Goal: Information Seeking & Learning: Learn about a topic

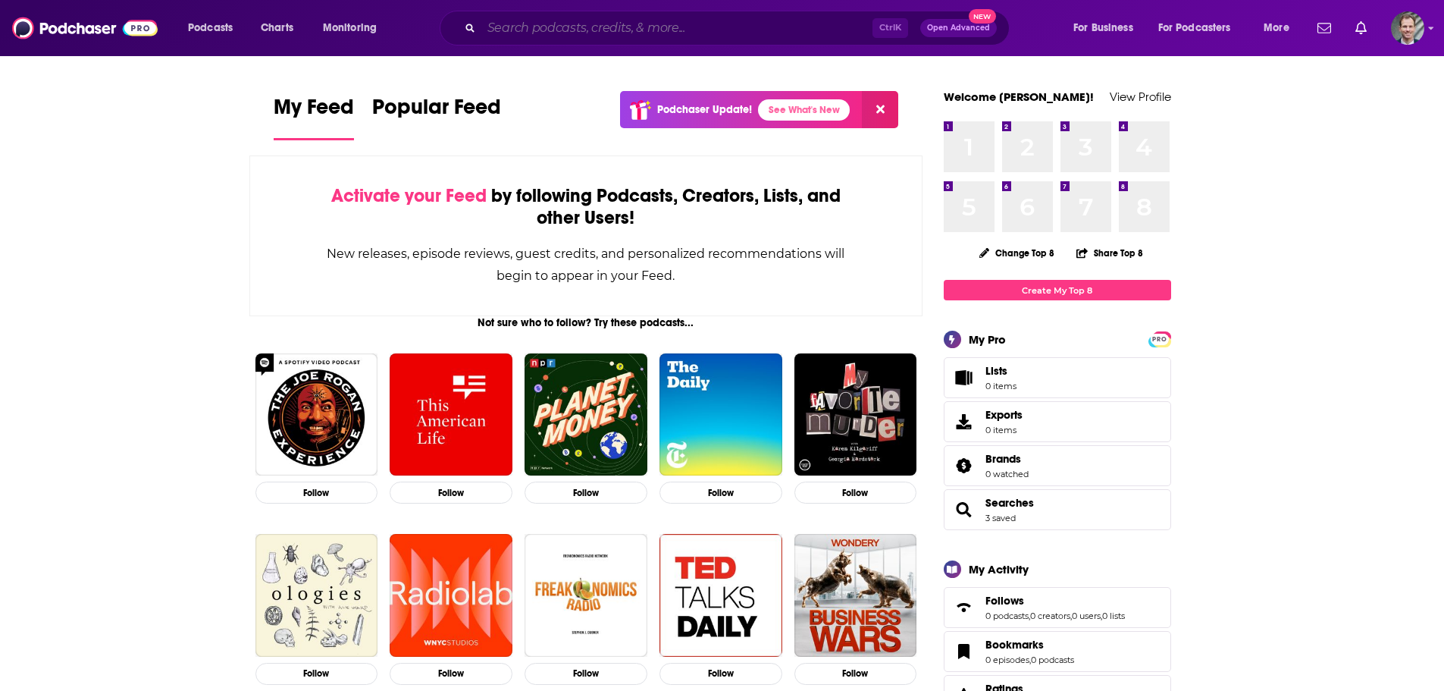
click at [757, 32] on input "Search podcasts, credits, & more..." at bounding box center [676, 28] width 391 height 24
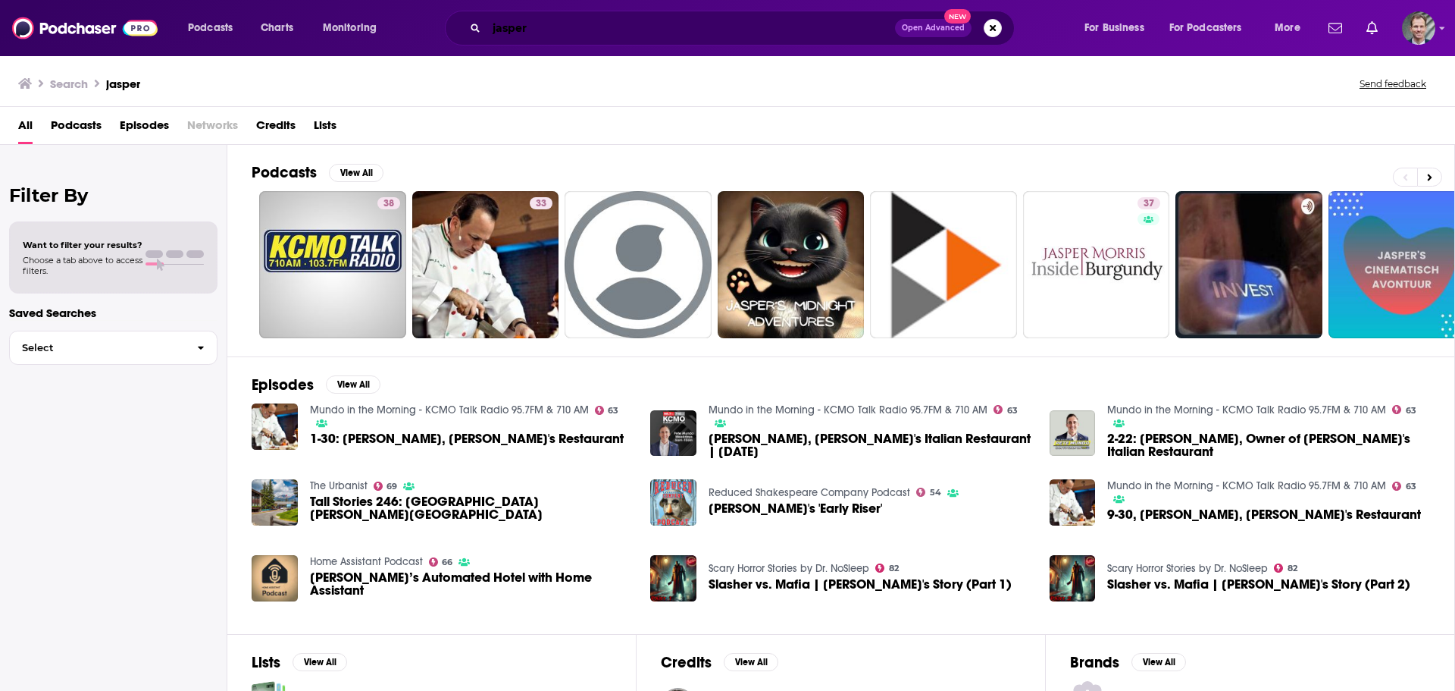
click at [575, 30] on input "jasper" at bounding box center [691, 28] width 409 height 24
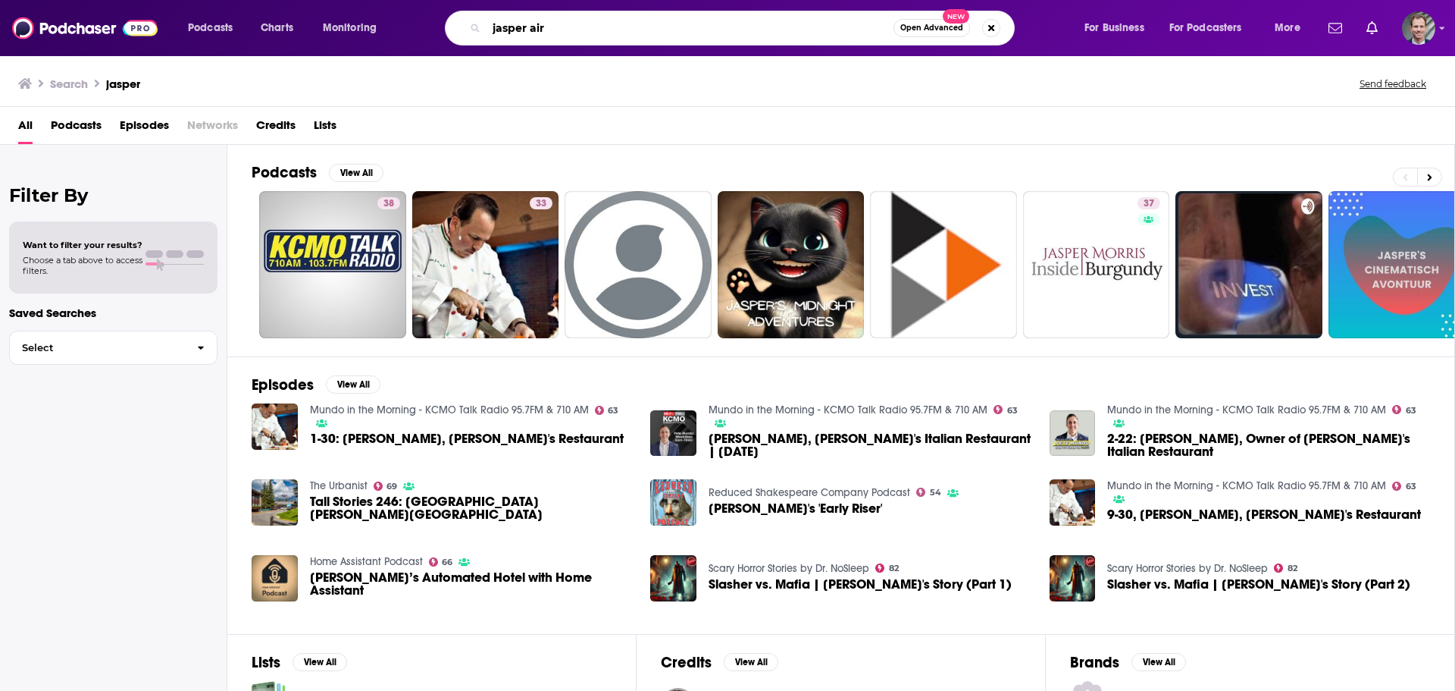
type input "jasper air"
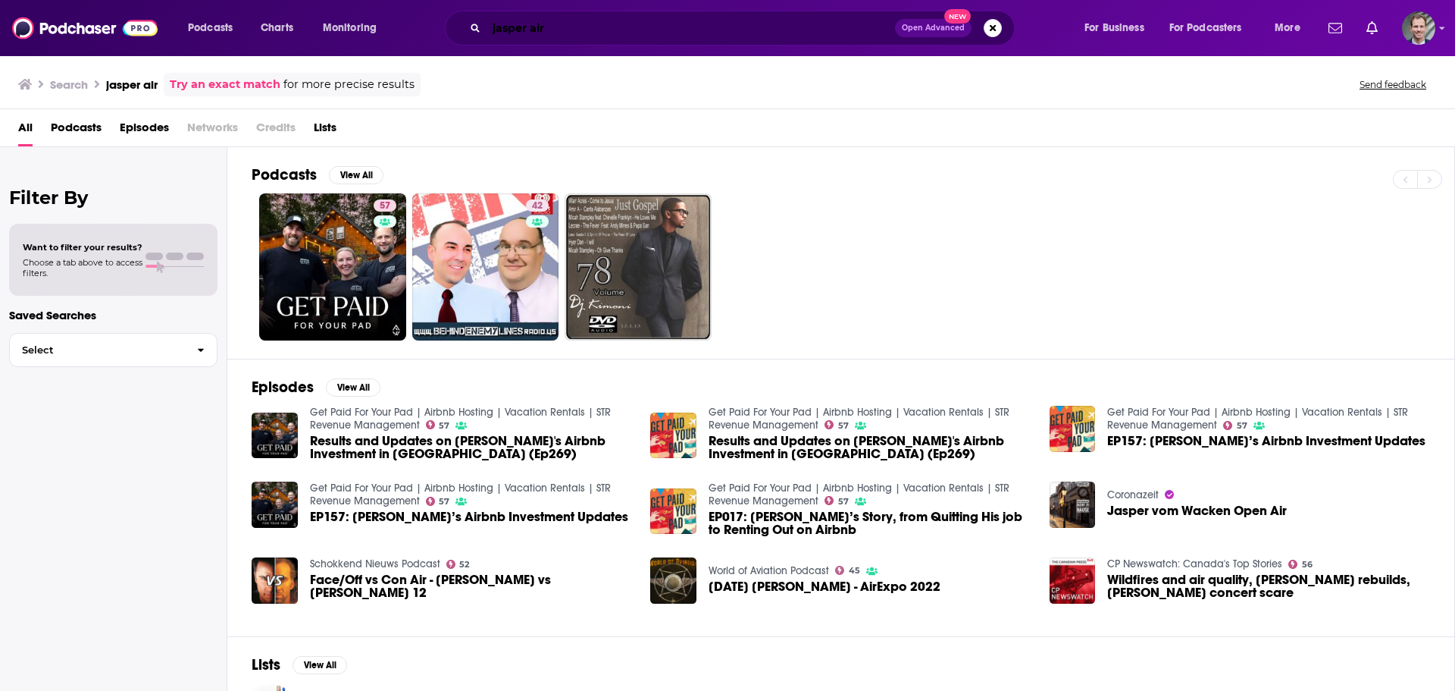
drag, startPoint x: 597, startPoint y: 23, endPoint x: 271, endPoint y: 2, distance: 326.6
click at [296, 17] on div "Podcasts Charts Monitoring jasper air Open Advanced New For Business For Podcas…" at bounding box center [746, 28] width 1138 height 35
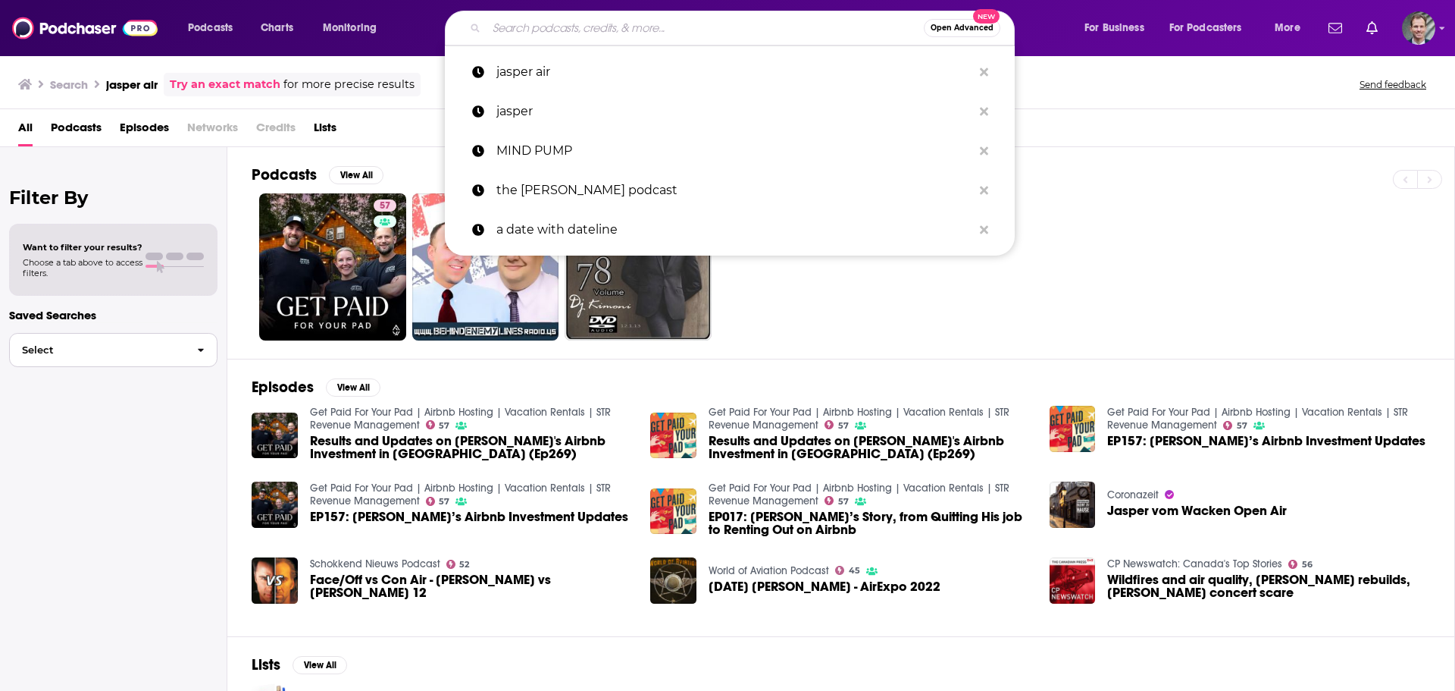
click at [206, 349] on span "button" at bounding box center [201, 350] width 32 height 33
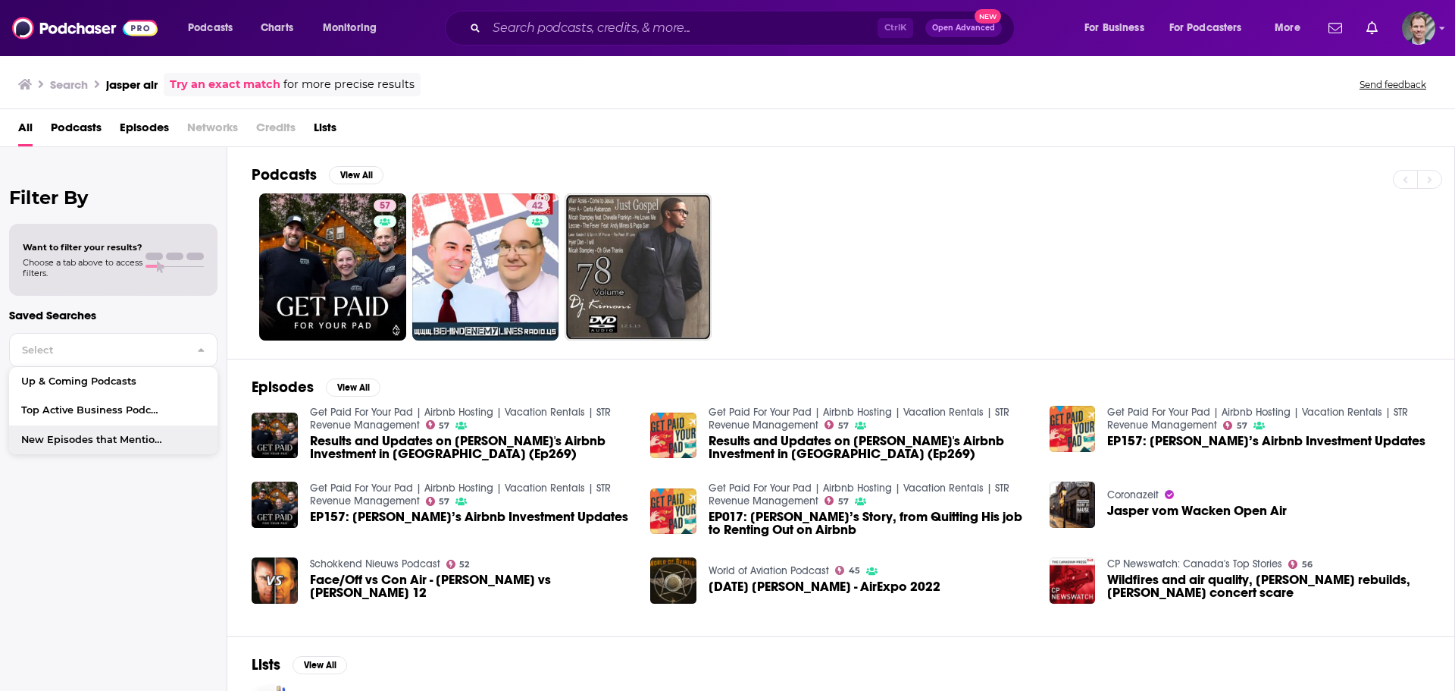
click at [149, 473] on div "Filter By Want to filter your results? Choose a tab above to access filters. Sa…" at bounding box center [113, 492] width 227 height 691
click at [85, 129] on span "Podcasts" at bounding box center [76, 130] width 51 height 31
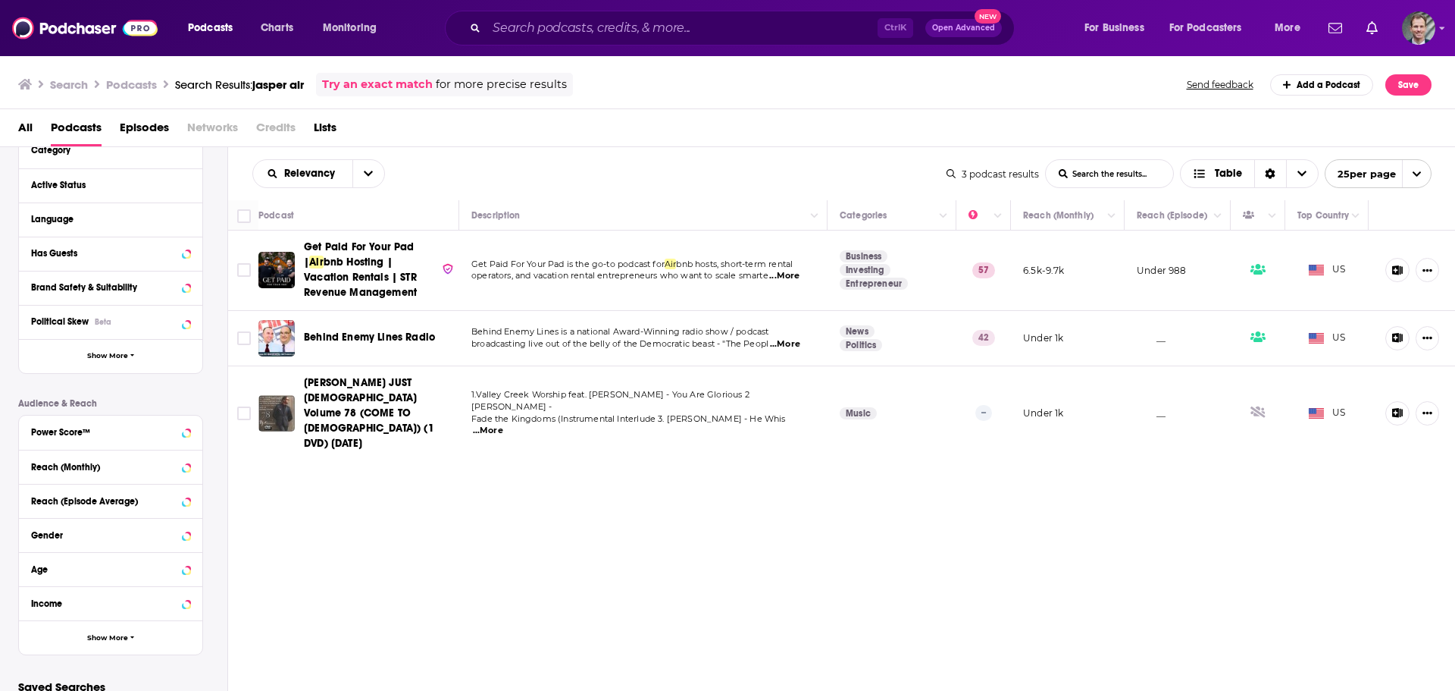
scroll to position [227, 0]
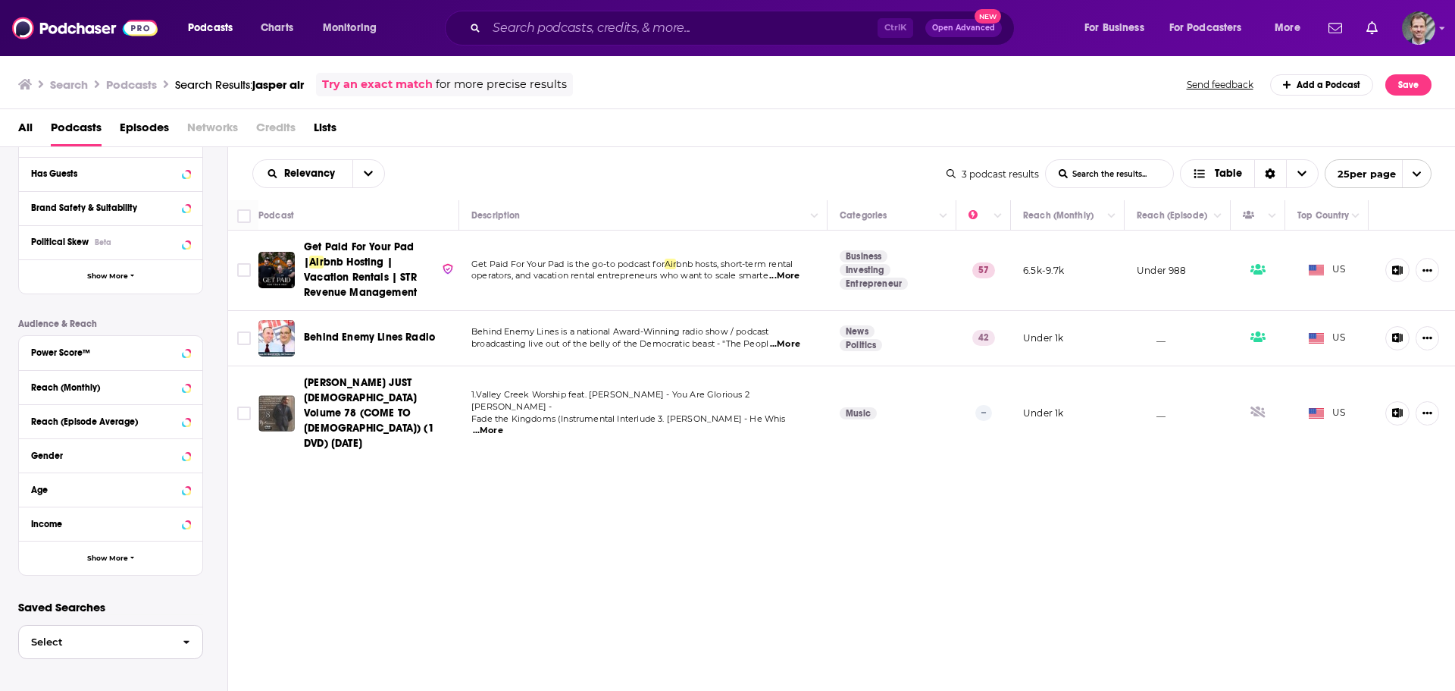
click at [183, 641] on span "button" at bounding box center [187, 641] width 32 height 33
click at [184, 641] on icon "button" at bounding box center [186, 642] width 7 height 11
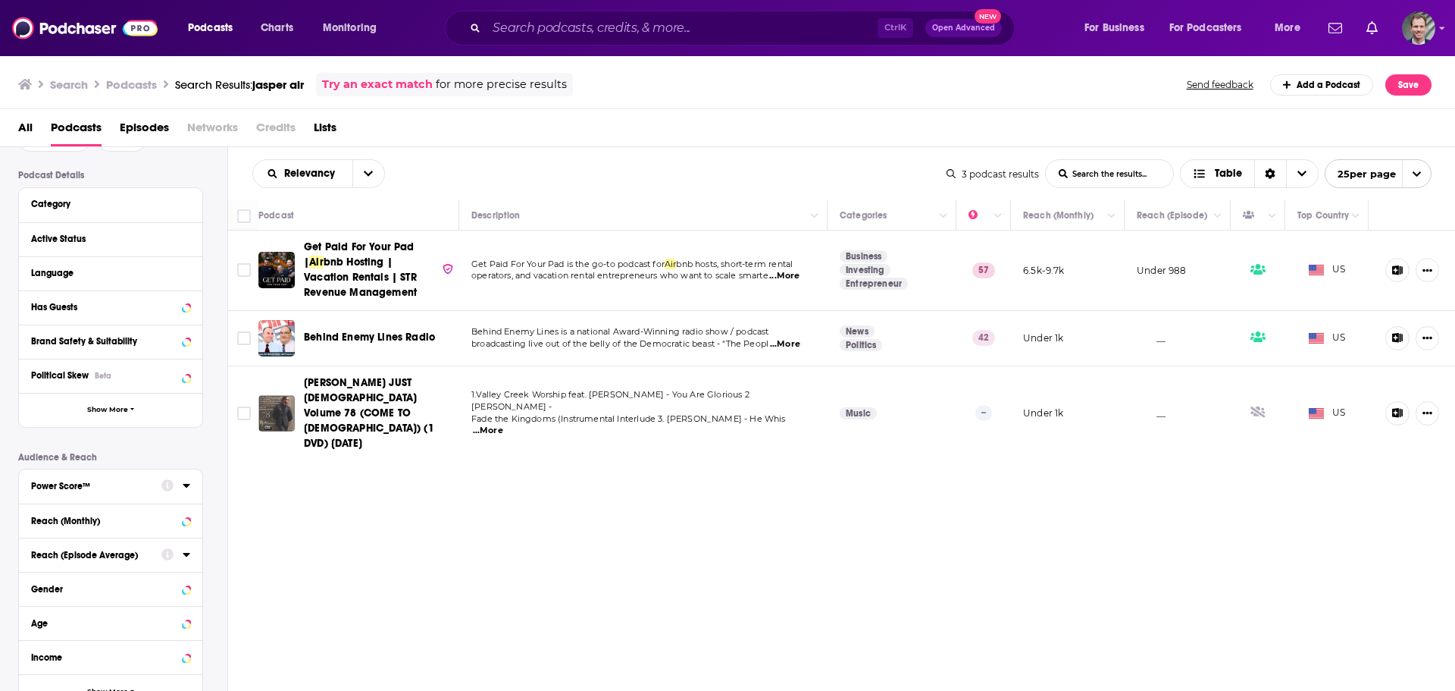
scroll to position [0, 0]
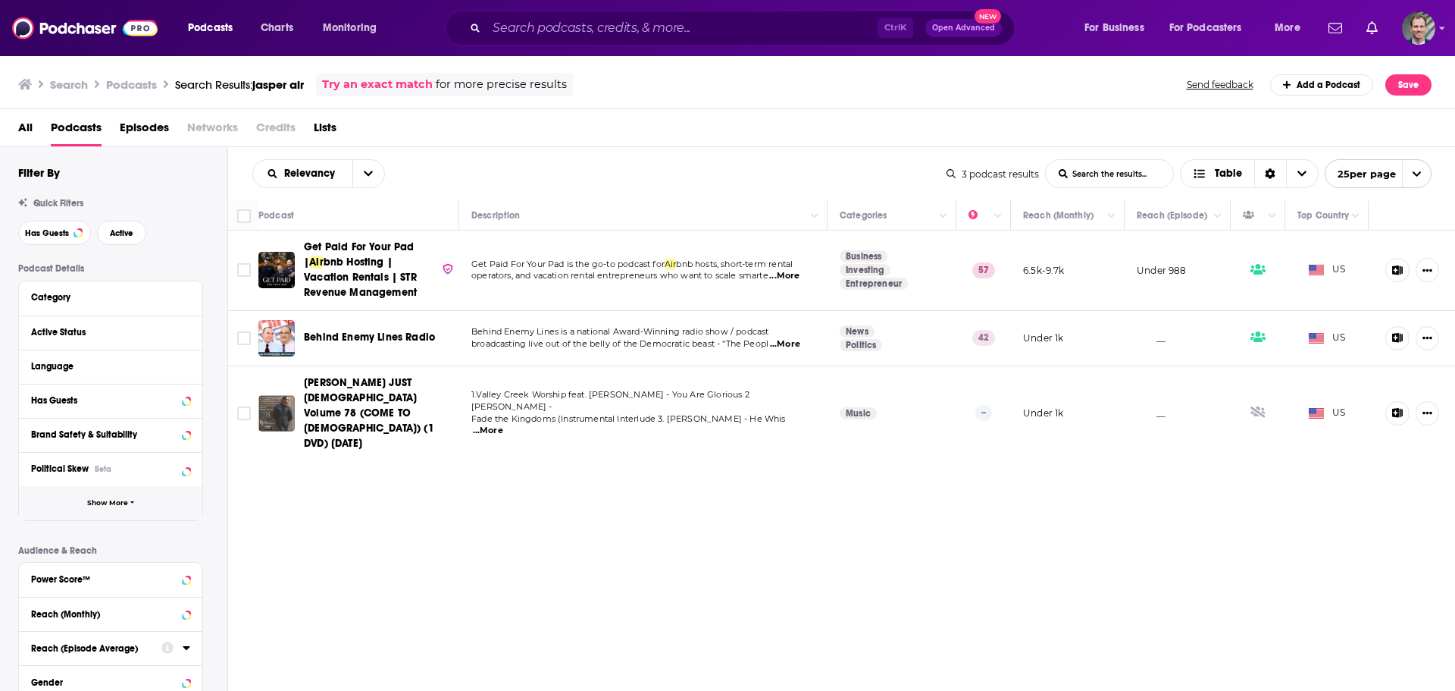
click at [110, 506] on span "Show More" at bounding box center [107, 503] width 41 height 8
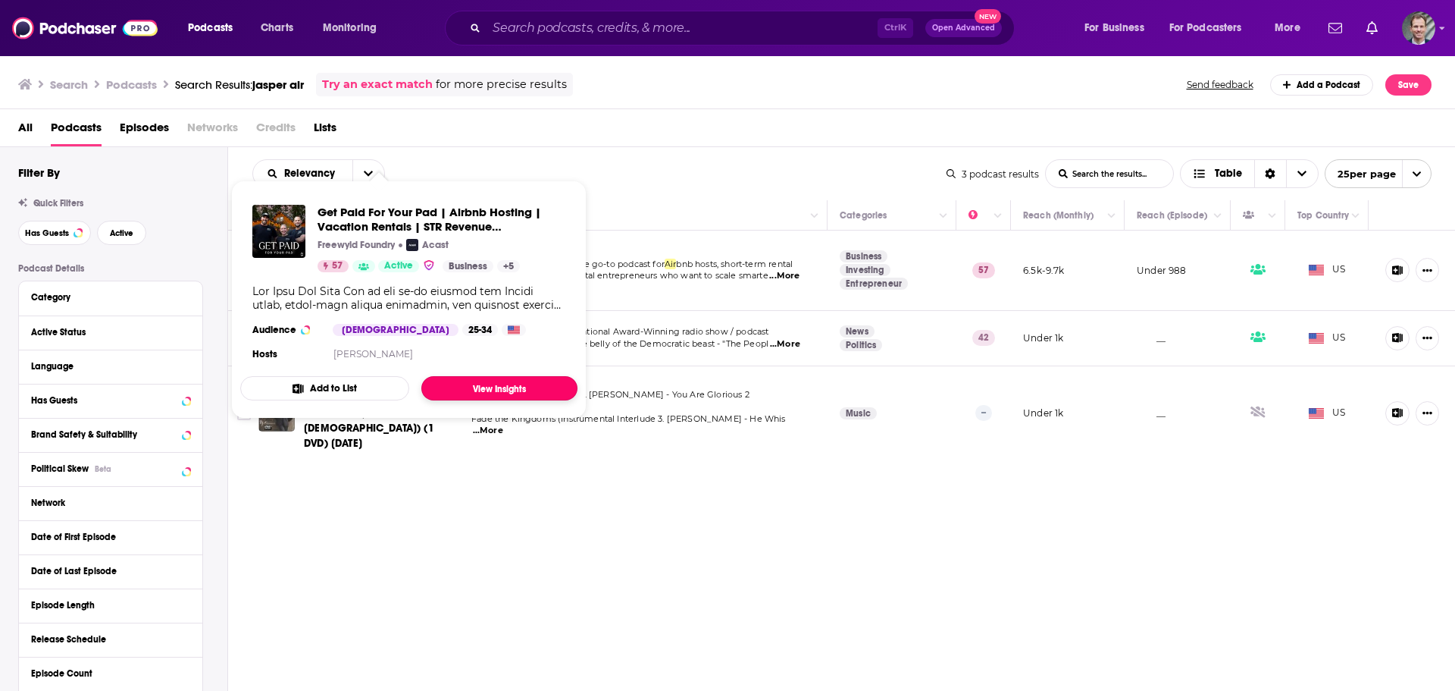
click at [486, 381] on link "View Insights" at bounding box center [499, 388] width 156 height 24
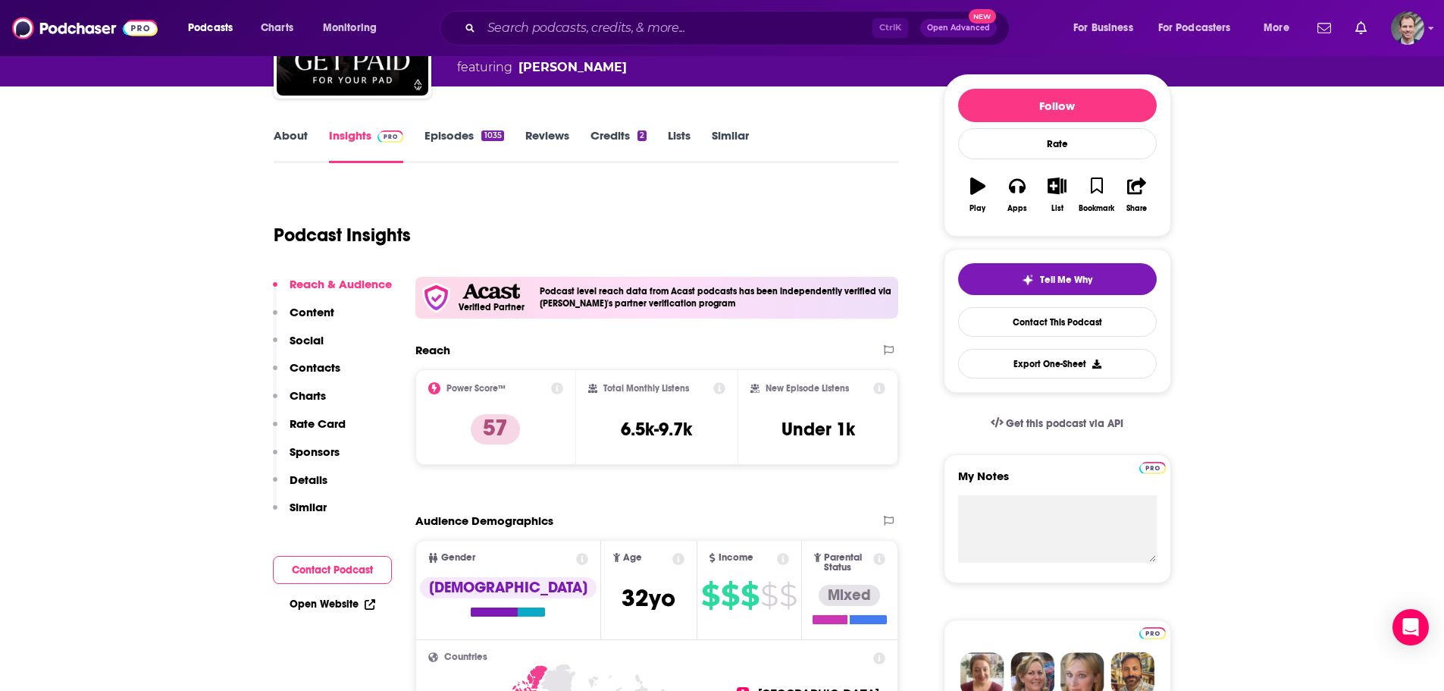
scroll to position [152, 0]
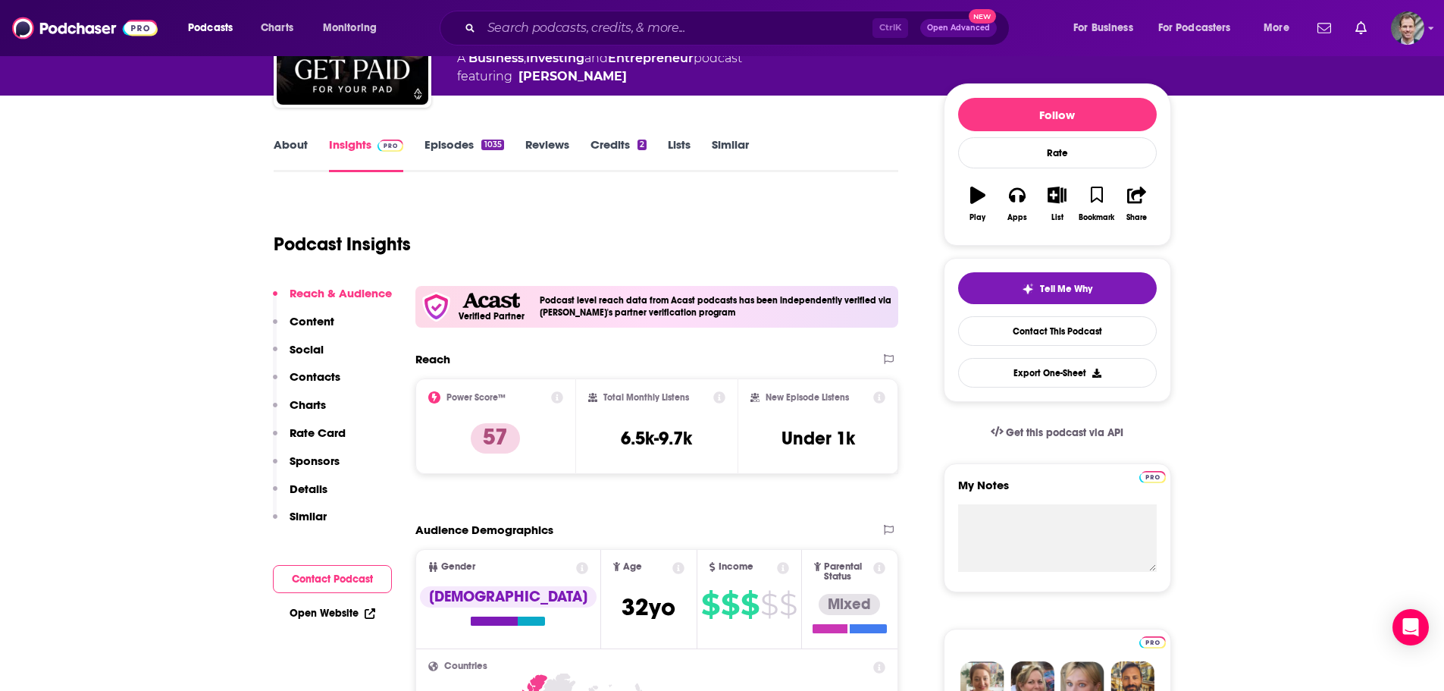
click at [301, 465] on p "Sponsors" at bounding box center [315, 460] width 50 height 14
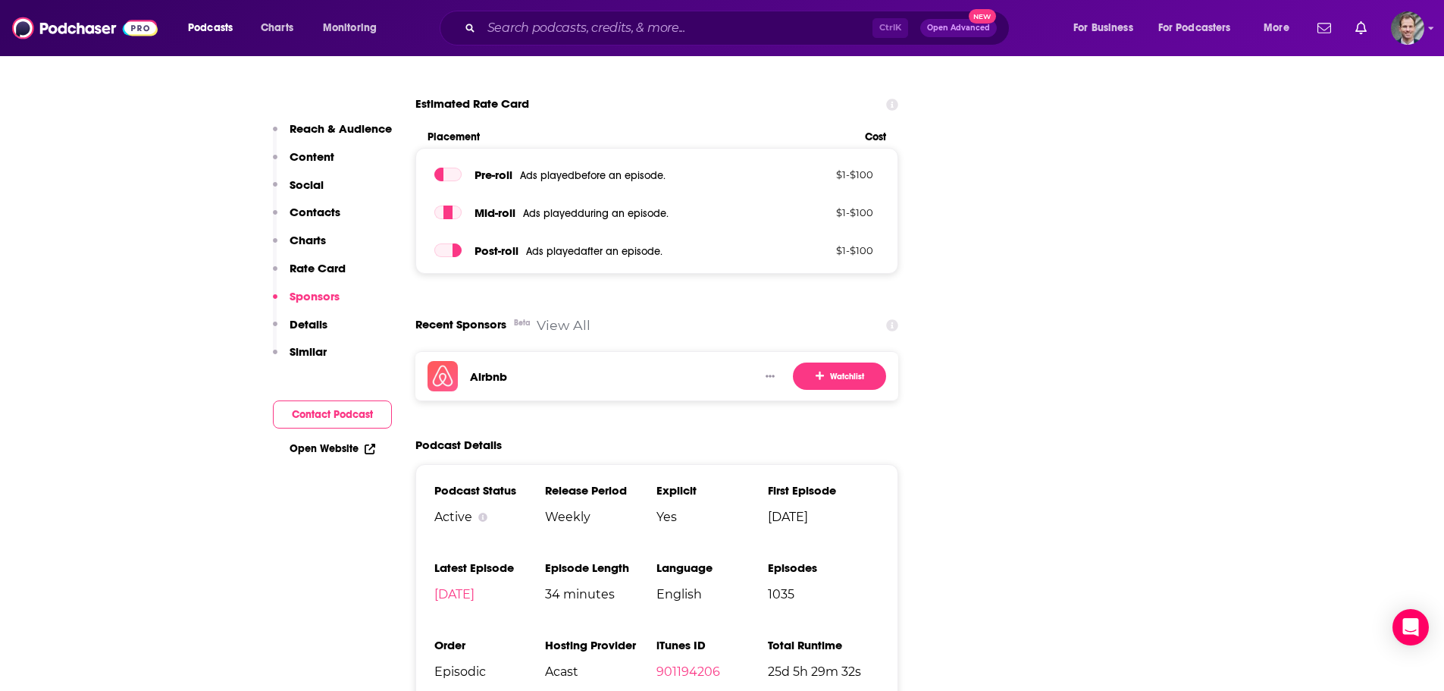
scroll to position [2182, 0]
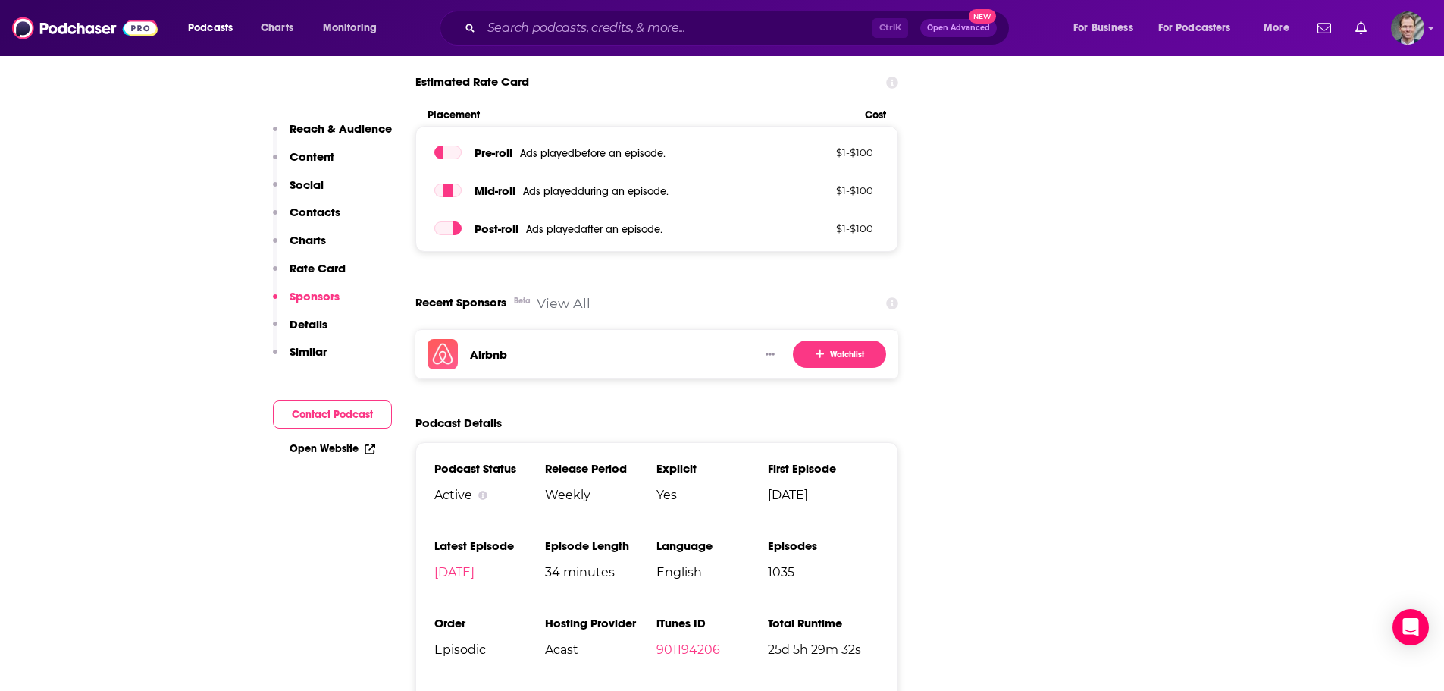
click at [570, 295] on link "View All" at bounding box center [564, 303] width 54 height 16
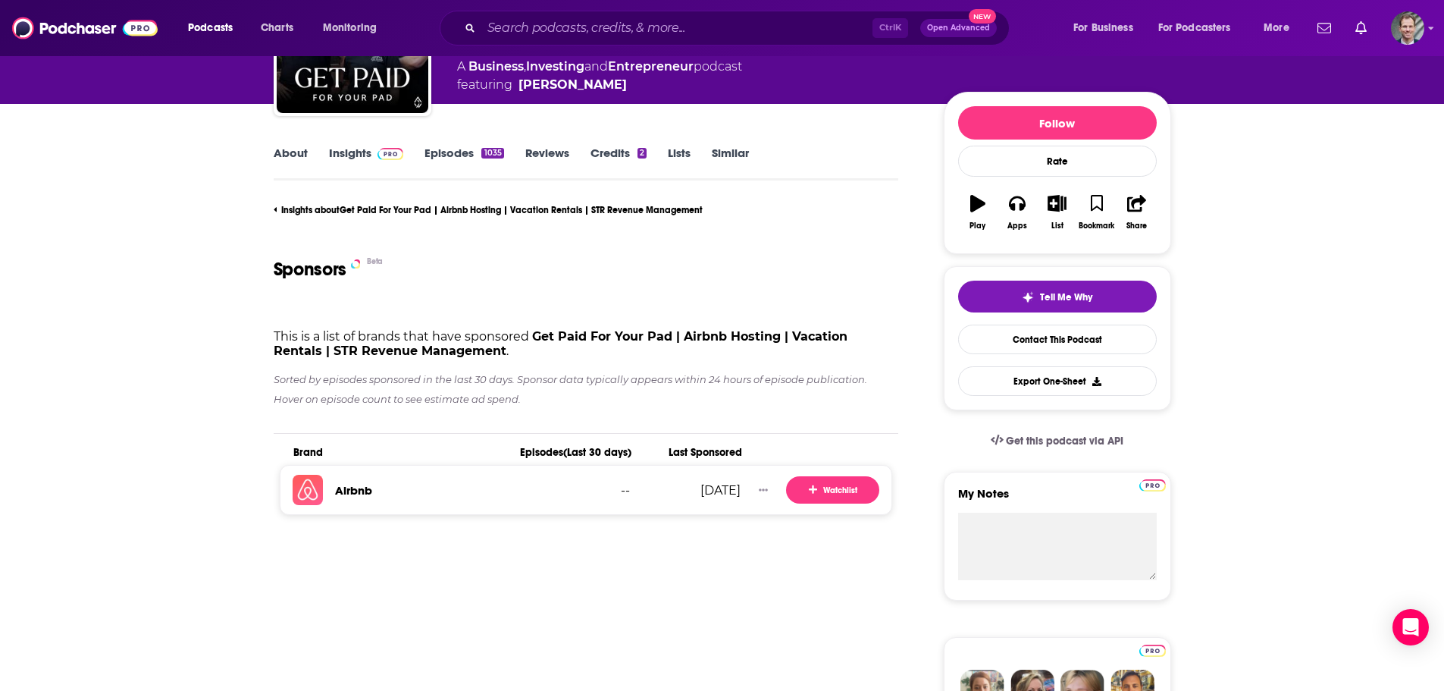
scroll to position [227, 0]
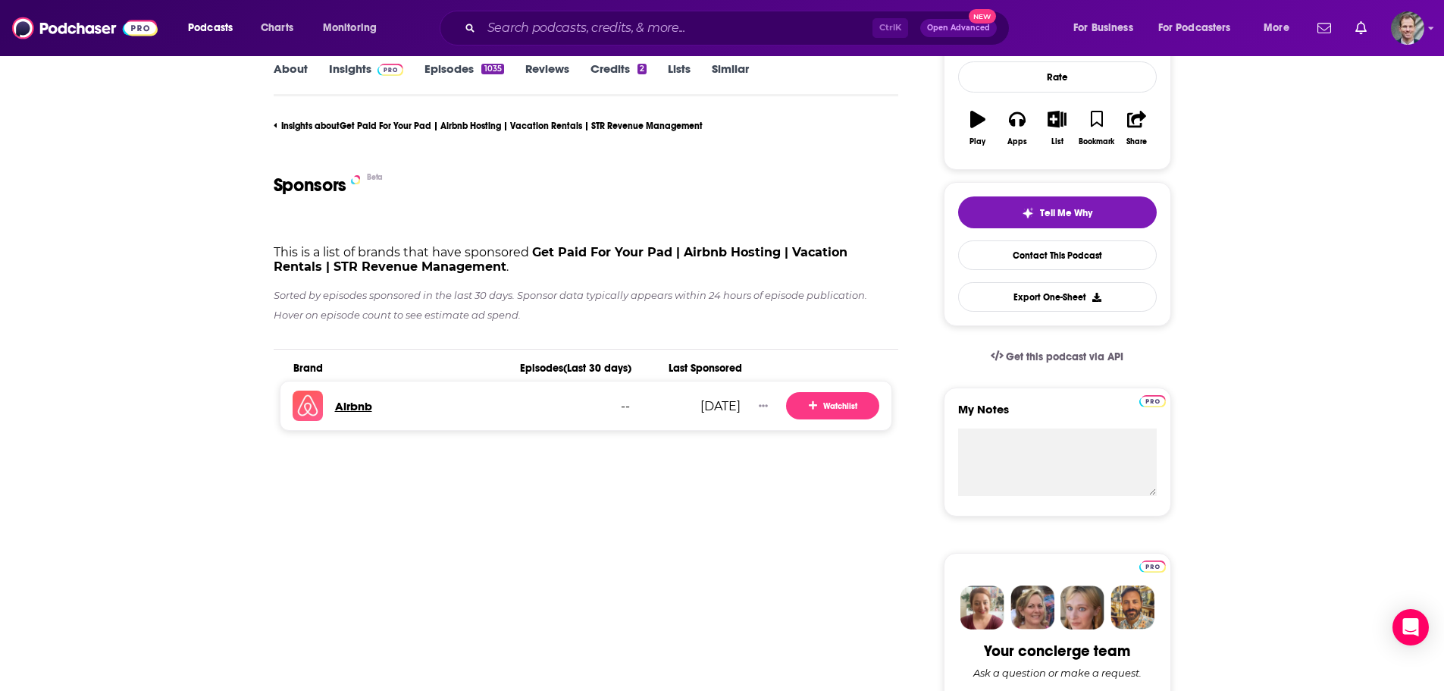
click at [351, 403] on h3 "Airbnb" at bounding box center [353, 406] width 37 height 14
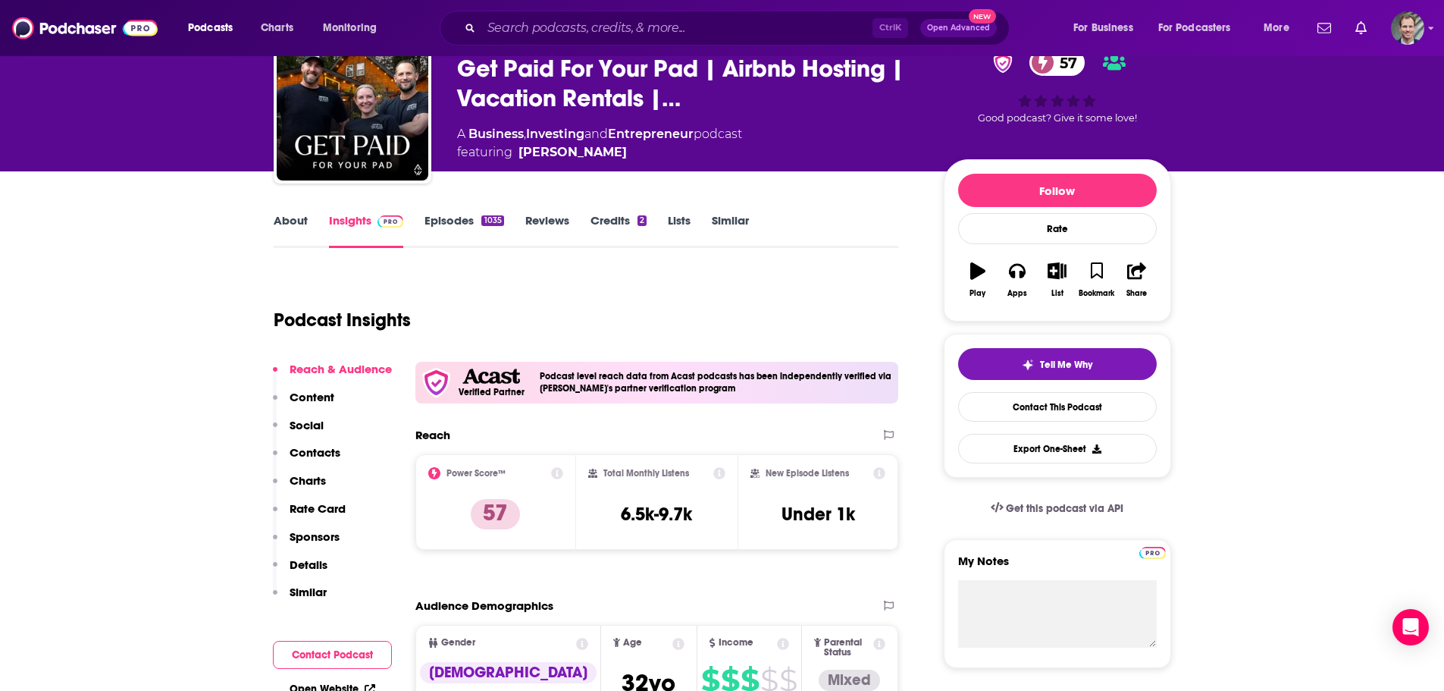
scroll to position [227, 0]
